Goal: Task Accomplishment & Management: Use online tool/utility

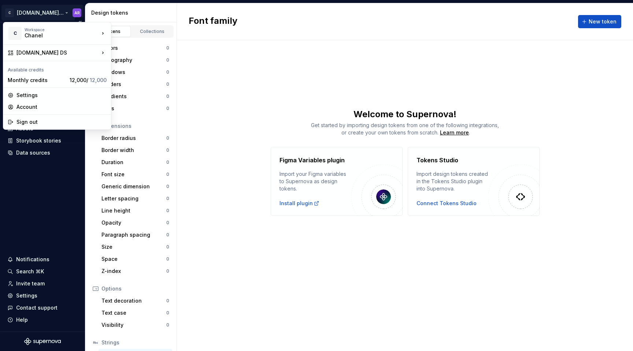
click at [58, 9] on html "C [DOMAIN_NAME] DS AR Home Documentation Analytics Code automation Design syste…" at bounding box center [316, 175] width 633 height 351
click at [48, 10] on html "C [DOMAIN_NAME] DS AR Home Documentation Analytics Code automation Design syste…" at bounding box center [316, 175] width 633 height 351
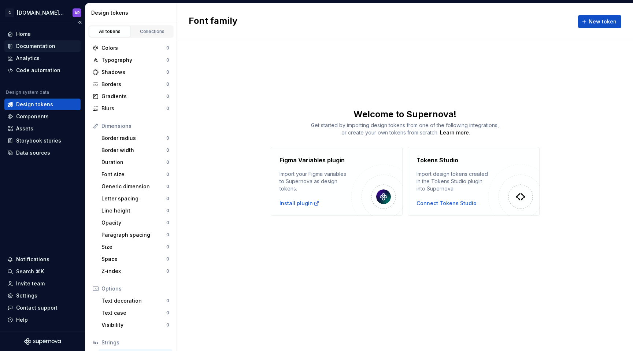
click at [42, 43] on div "Documentation" at bounding box center [35, 46] width 39 height 7
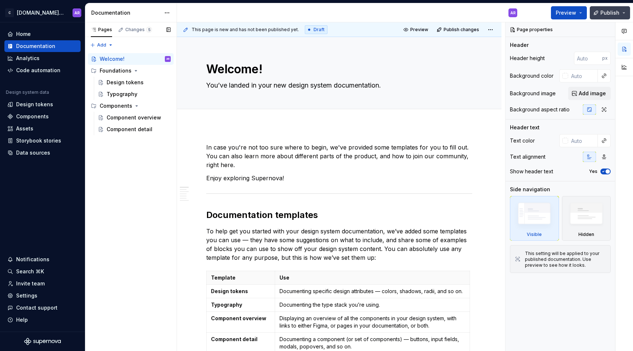
click at [625, 15] on button "Publish" at bounding box center [610, 12] width 40 height 13
click at [141, 16] on div "Documentation" at bounding box center [131, 12] width 92 height 19
click at [59, 14] on html "C [DOMAIN_NAME] DS AR Home Documentation Analytics Code automation Design syste…" at bounding box center [316, 175] width 633 height 351
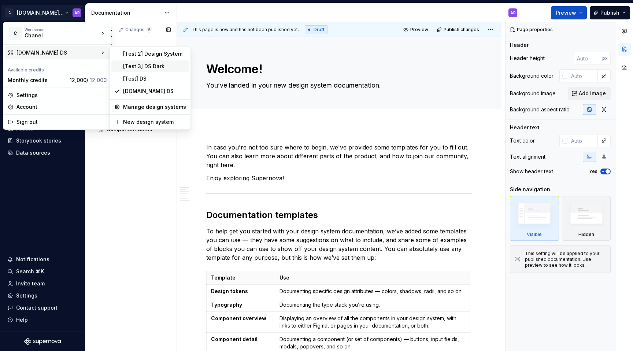
click at [156, 66] on div "[Test 3] DS Dark" at bounding box center [154, 66] width 63 height 7
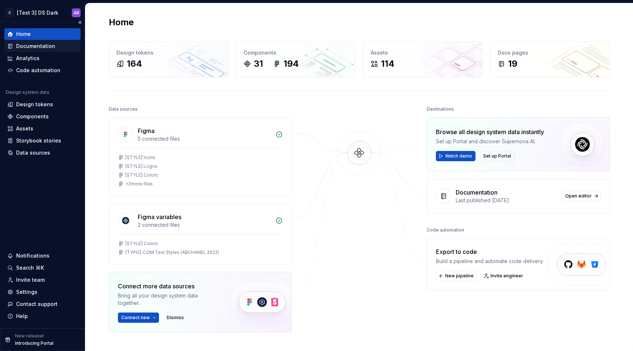
click at [49, 49] on div "Documentation" at bounding box center [35, 46] width 39 height 7
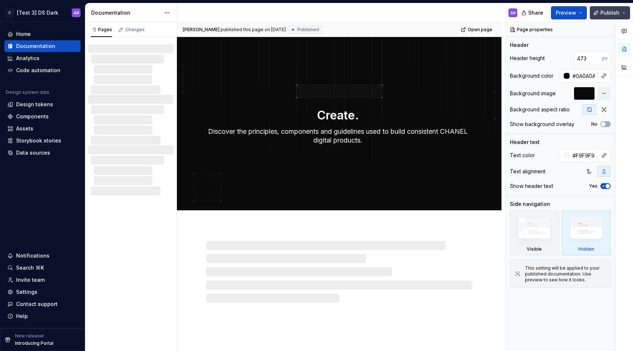
click at [618, 17] on button "Publish" at bounding box center [610, 12] width 40 height 13
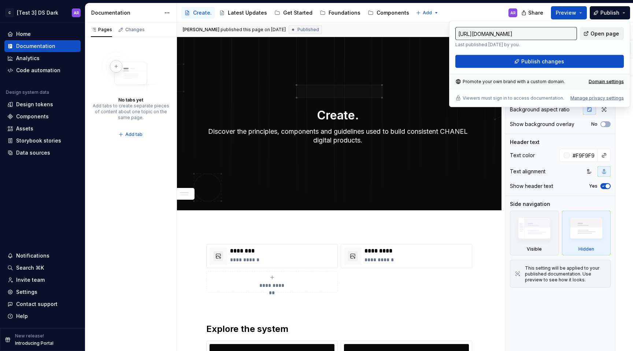
click at [594, 36] on span "Open page" at bounding box center [605, 33] width 29 height 7
type textarea "*"
